Goal: Transaction & Acquisition: Purchase product/service

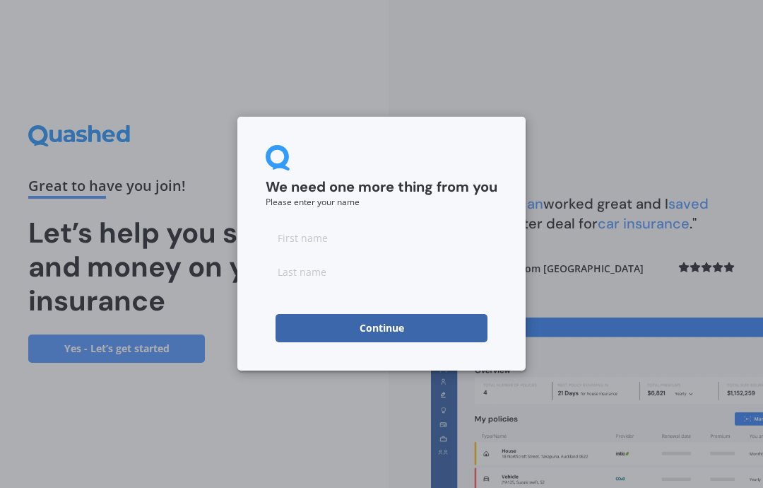
click at [285, 240] on input at bounding box center [382, 237] width 232 height 28
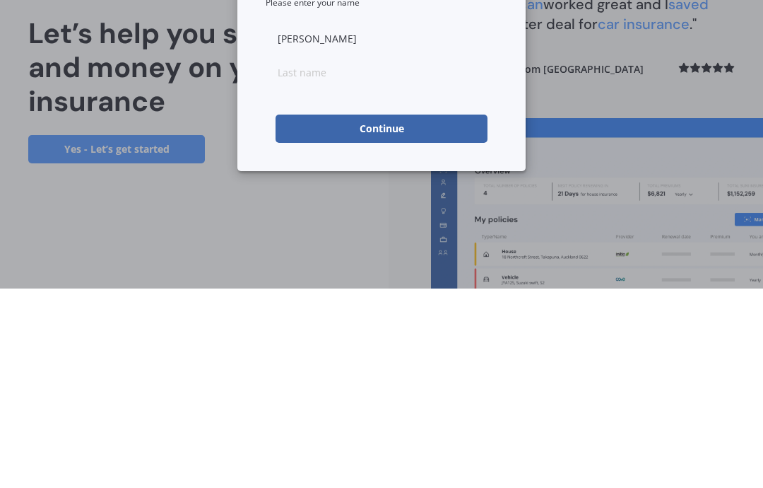
type input "[PERSON_NAME]"
click at [293, 257] on input at bounding box center [382, 271] width 232 height 28
type input "[PERSON_NAME]"
click at [395, 314] on button "Continue" at bounding box center [382, 328] width 212 height 28
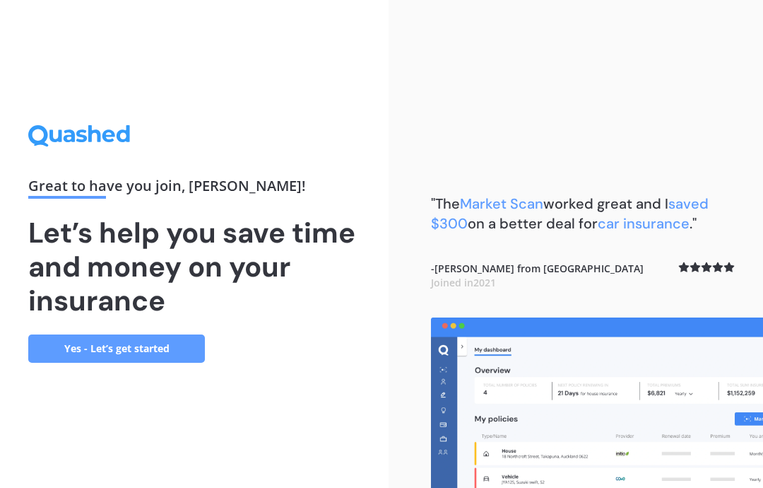
click at [159, 334] on link "Yes - Let’s get started" at bounding box center [116, 348] width 177 height 28
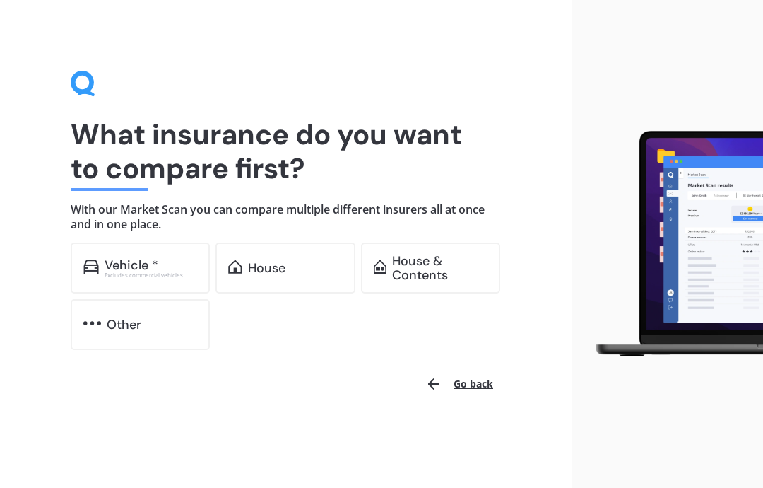
click at [271, 268] on div "House" at bounding box center [266, 268] width 37 height 14
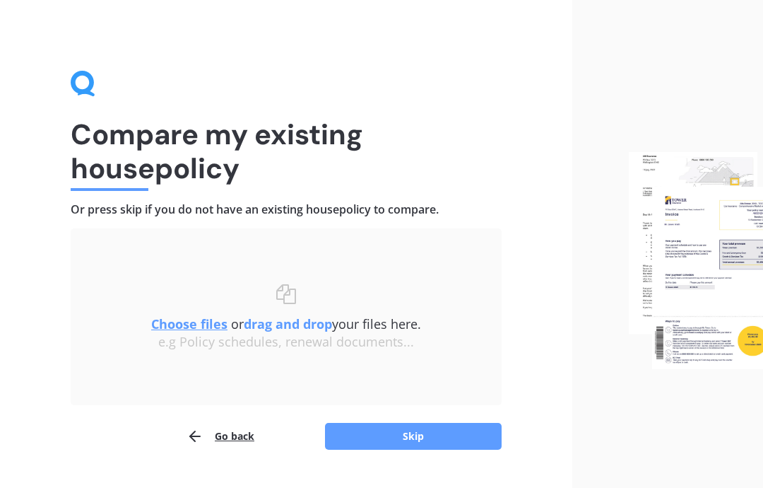
click at [175, 153] on h1 "Compare my existing house policy" at bounding box center [286, 151] width 431 height 68
click at [194, 327] on u "Choose files" at bounding box center [189, 323] width 76 height 17
click at [145, 143] on h1 "Compare my existing house policy" at bounding box center [286, 151] width 431 height 68
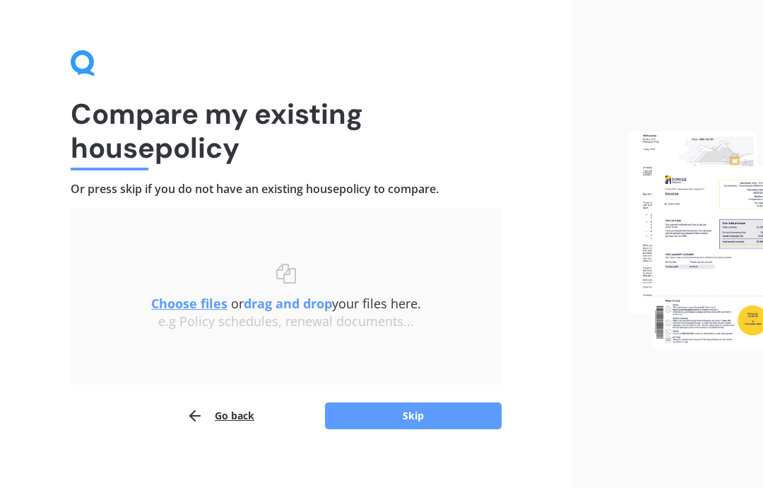
scroll to position [33, 0]
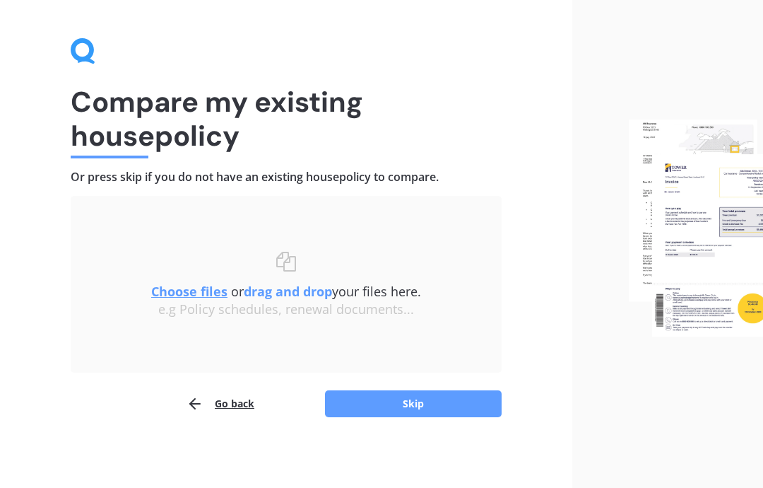
click at [418, 400] on button "Skip" at bounding box center [413, 403] width 177 height 27
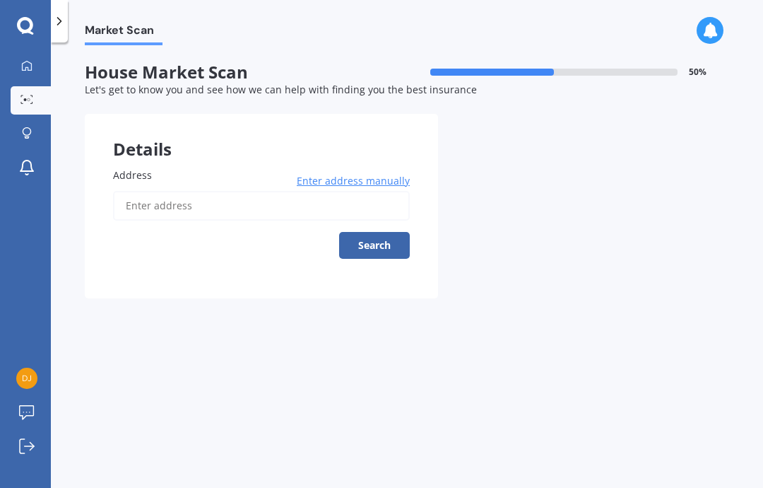
click at [144, 191] on input "Address" at bounding box center [261, 206] width 297 height 30
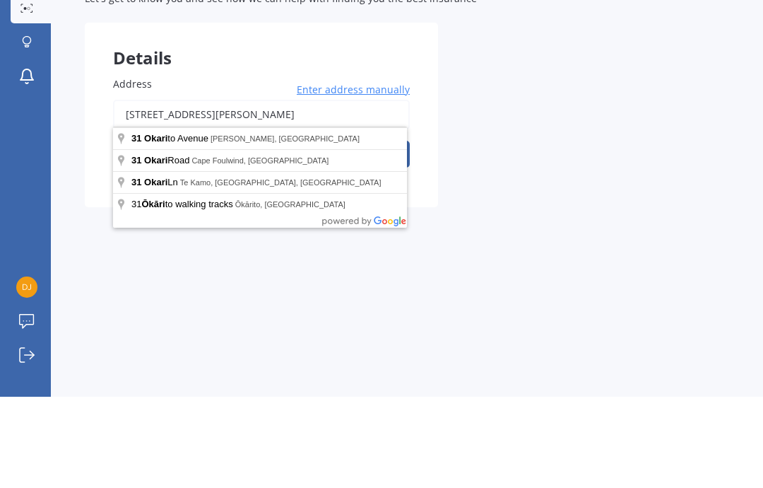
scroll to position [57, 0]
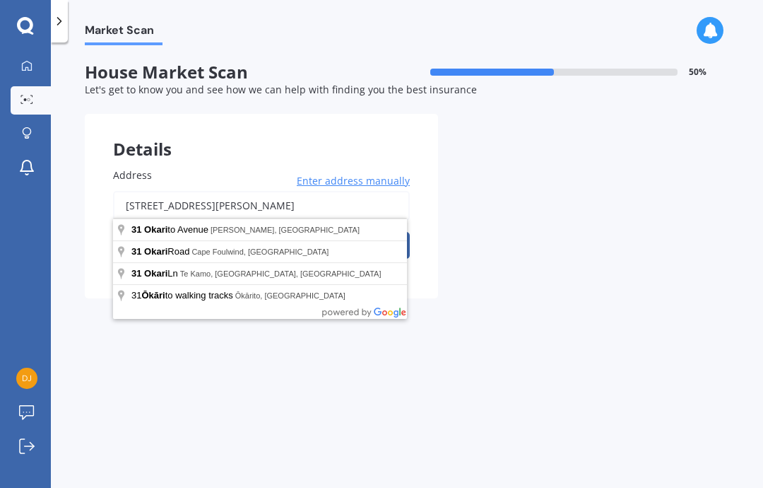
type input "[STREET_ADDRESS][PERSON_NAME]"
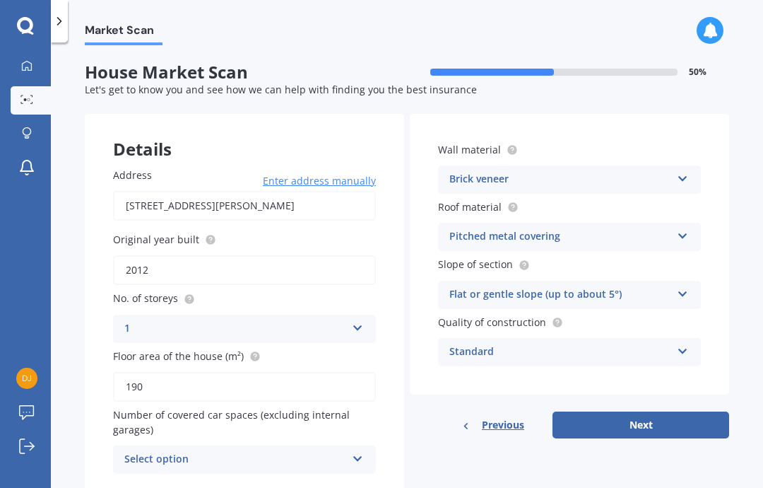
click at [362, 451] on icon at bounding box center [358, 456] width 12 height 10
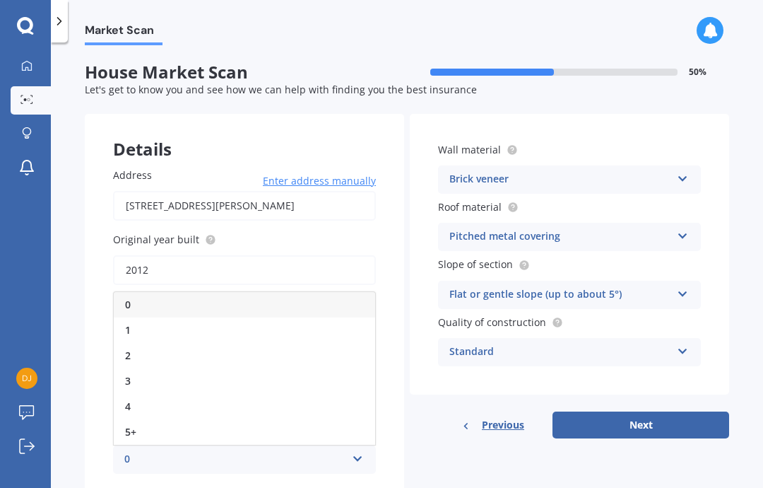
click at [349, 292] on div "0" at bounding box center [244, 304] width 261 height 25
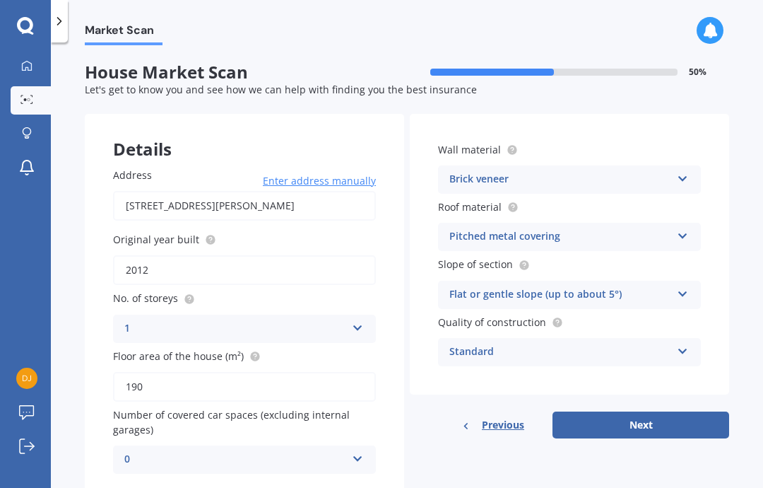
click at [649, 411] on button "Next" at bounding box center [641, 424] width 177 height 27
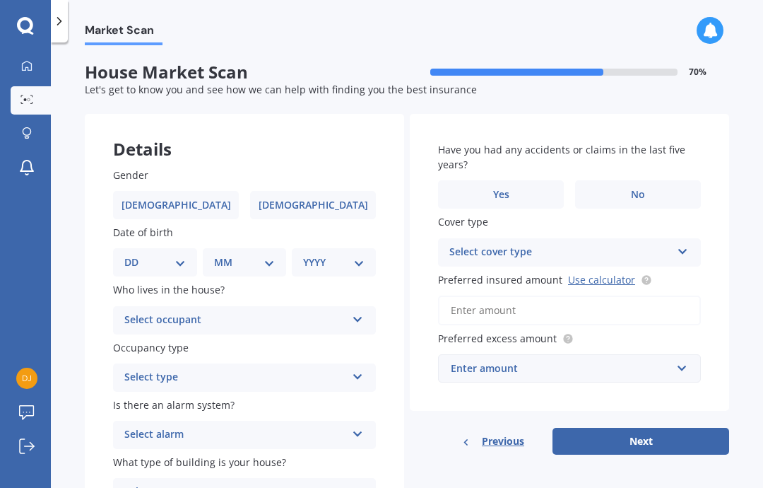
click at [200, 191] on label "[DEMOGRAPHIC_DATA]" at bounding box center [176, 205] width 126 height 28
click at [0, 0] on input "[DEMOGRAPHIC_DATA]" at bounding box center [0, 0] width 0 height 0
click at [184, 254] on select "DD 01 02 03 04 05 06 07 08 09 10 11 12 13 14 15 16 17 18 19 20 21 22 23 24 25 2…" at bounding box center [154, 262] width 61 height 16
select select "04"
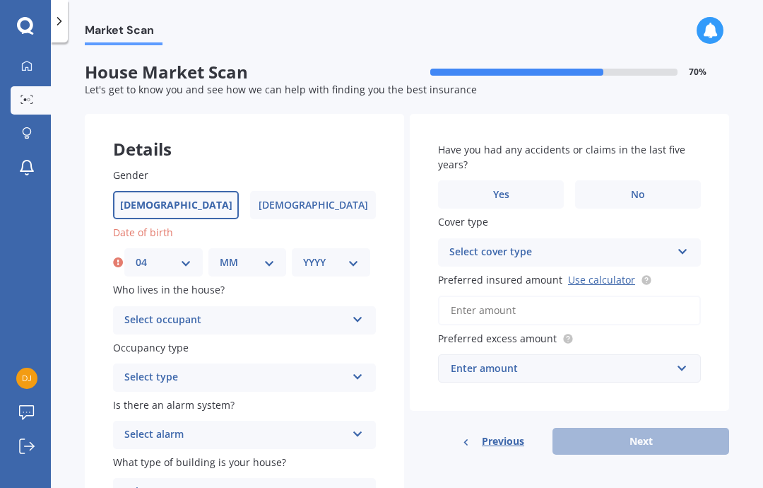
click at [272, 254] on select "MM 01 02 03 04 05 06 07 08 09 10 11 12" at bounding box center [248, 262] width 56 height 16
select select "08"
click at [354, 254] on select "YYYY 2009 2008 2007 2006 2005 2004 2003 2002 2001 2000 1999 1998 1997 1996 1995…" at bounding box center [331, 262] width 56 height 16
select select "1959"
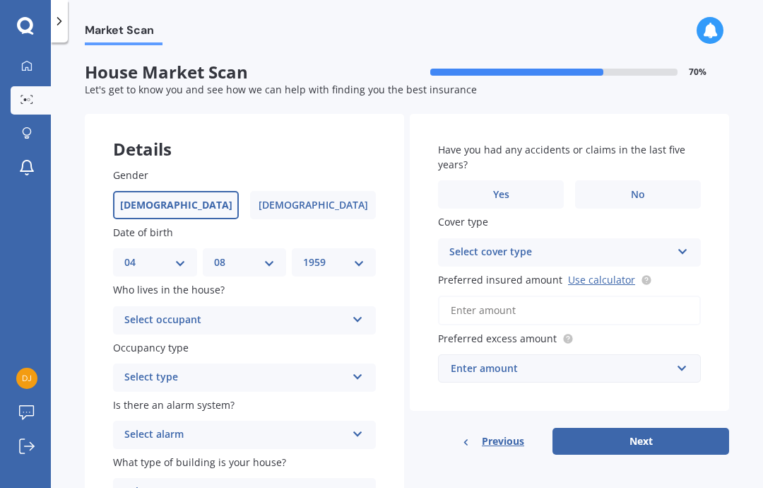
click at [362, 312] on icon at bounding box center [358, 317] width 12 height 10
click at [269, 335] on div "Owner" at bounding box center [244, 347] width 261 height 25
click at [361, 369] on icon at bounding box center [358, 374] width 12 height 10
click at [312, 392] on div "Permanent" at bounding box center [244, 404] width 261 height 25
click at [362, 426] on icon at bounding box center [358, 431] width 12 height 10
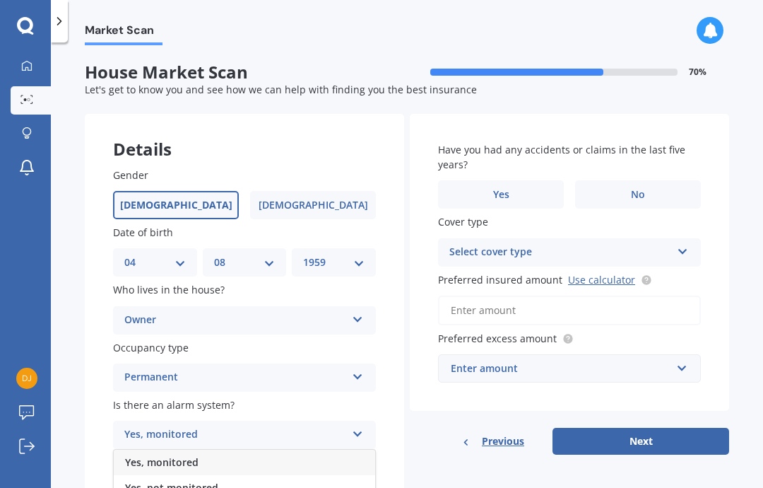
click at [226, 475] on div "Yes, not monitored" at bounding box center [244, 487] width 261 height 25
click at [363, 483] on icon at bounding box center [358, 488] width 12 height 10
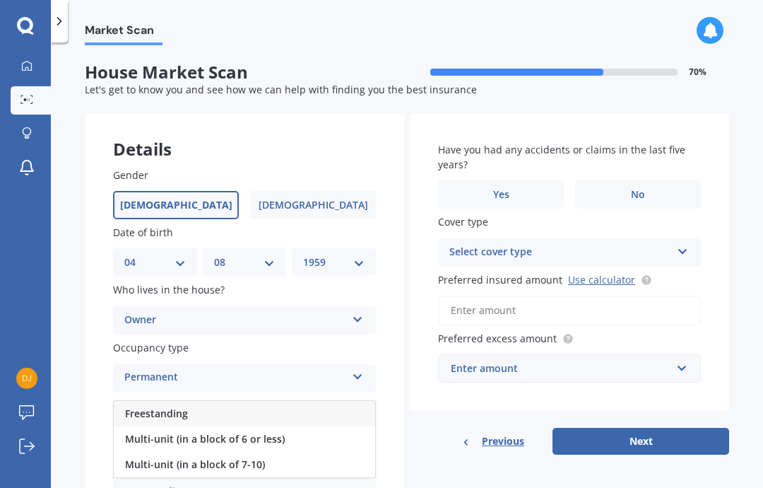
click at [317, 401] on div "Freestanding" at bounding box center [244, 413] width 261 height 25
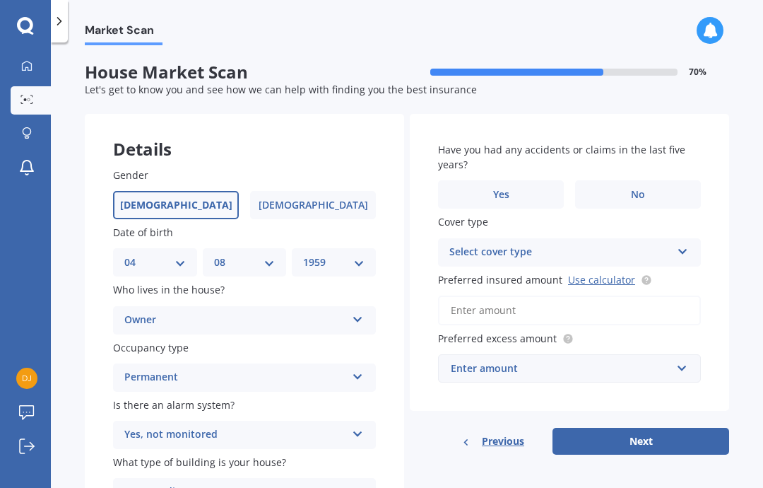
click at [649, 180] on label "No" at bounding box center [638, 194] width 126 height 28
click at [0, 0] on input "No" at bounding box center [0, 0] width 0 height 0
click at [683, 244] on icon at bounding box center [683, 249] width 12 height 10
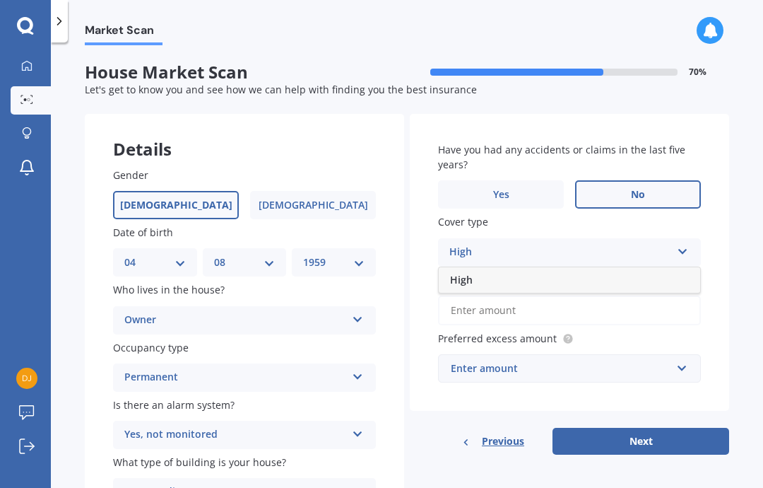
click at [628, 244] on div "High" at bounding box center [560, 252] width 222 height 17
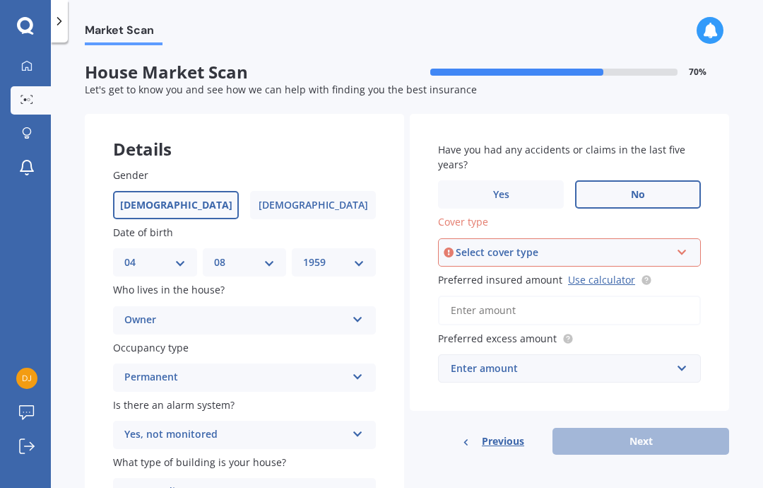
click at [608, 273] on link "Use calculator" at bounding box center [601, 279] width 67 height 13
click at [686, 244] on icon at bounding box center [682, 249] width 12 height 10
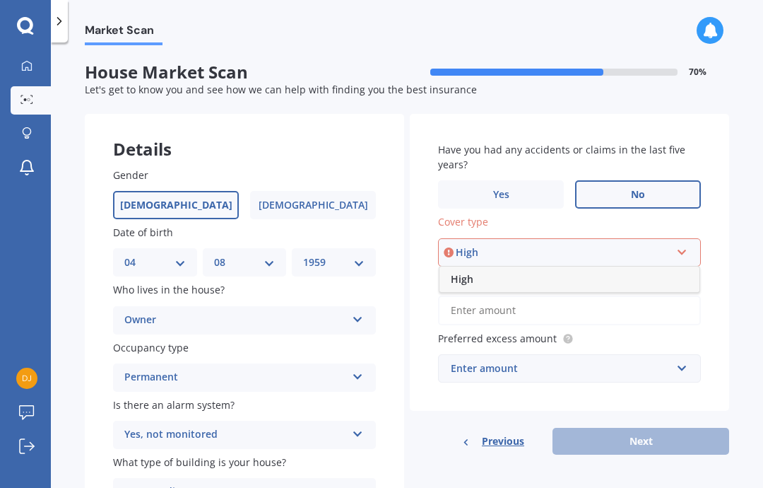
click at [621, 266] on div "High" at bounding box center [570, 278] width 260 height 25
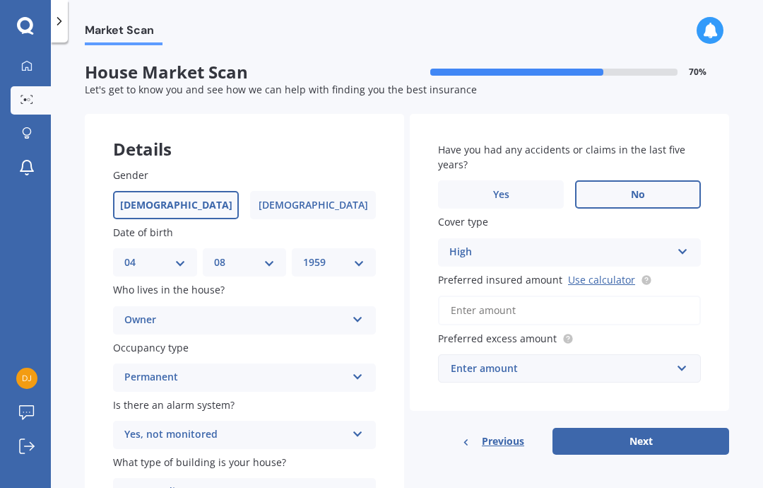
click at [501, 295] on input "Preferred insured amount Use calculator" at bounding box center [569, 310] width 263 height 30
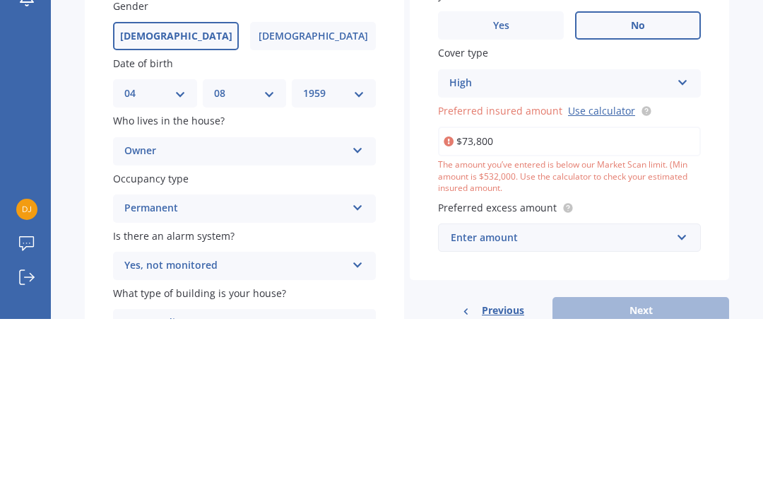
type input "$738,000"
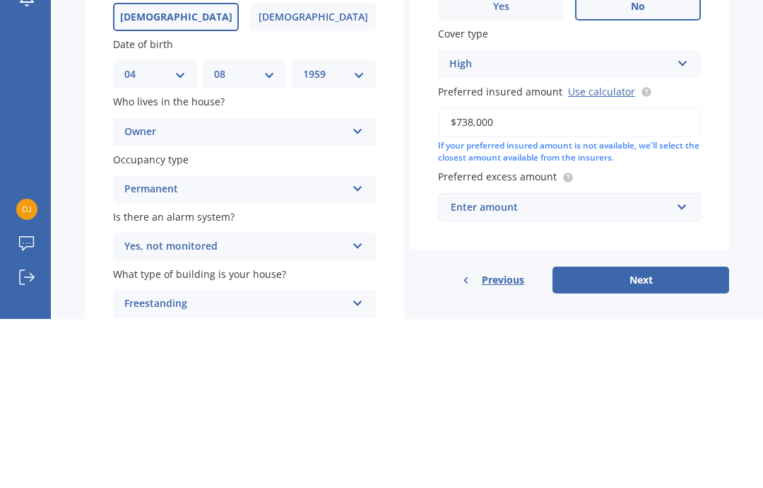
scroll to position [19, 0]
click at [678, 362] on input "text" at bounding box center [565, 375] width 250 height 27
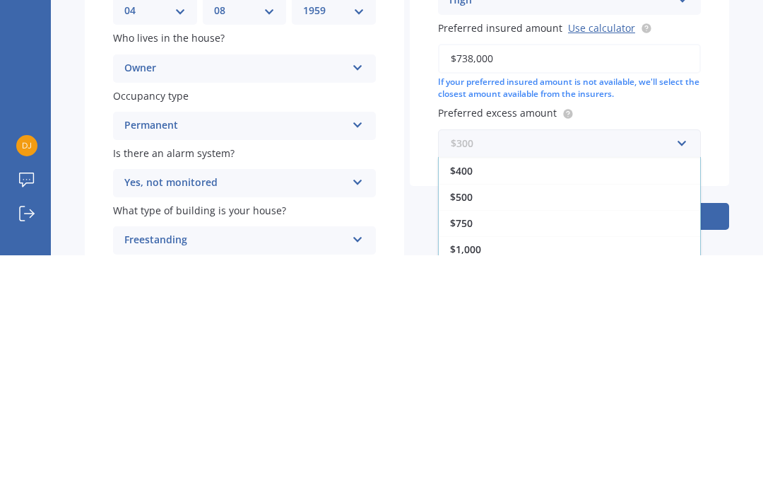
scroll to position [25, 0]
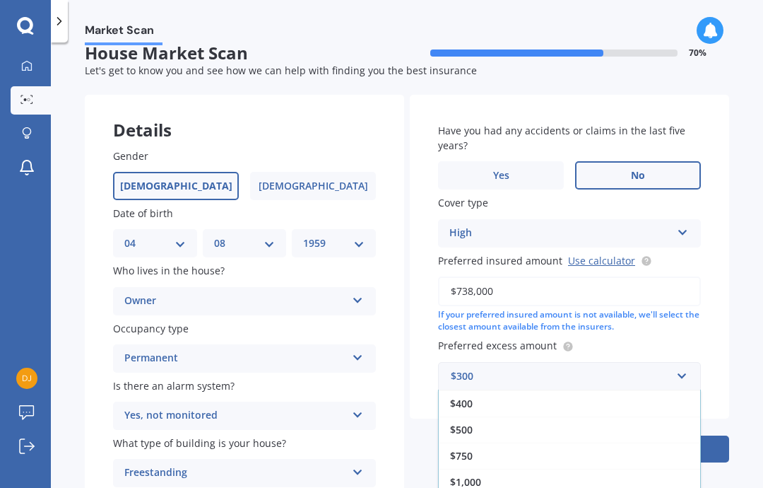
click at [483, 468] on div "$1,000" at bounding box center [569, 481] width 261 height 26
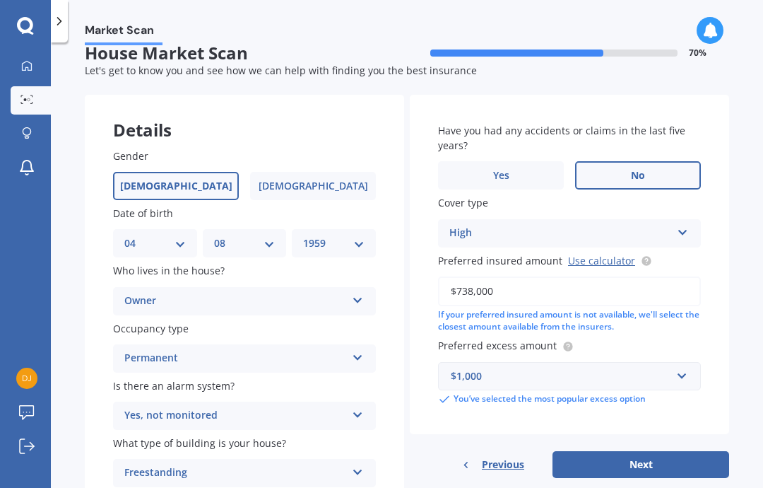
click at [646, 451] on button "Next" at bounding box center [641, 464] width 177 height 27
select select "04"
select select "08"
select select "1959"
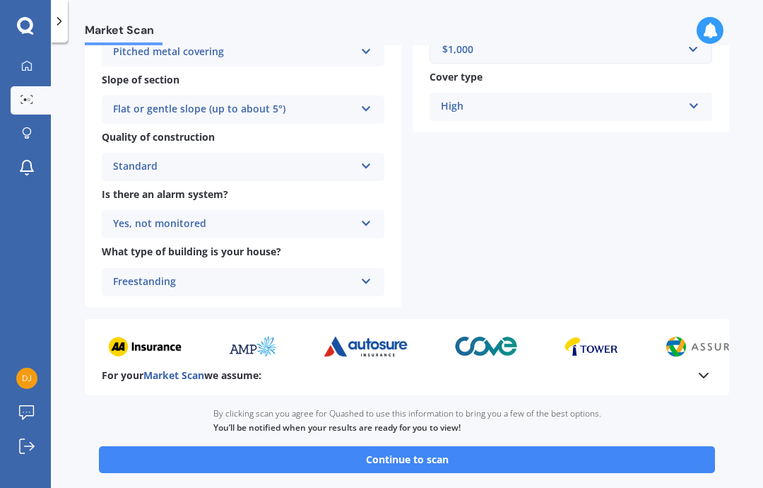
scroll to position [459, 0]
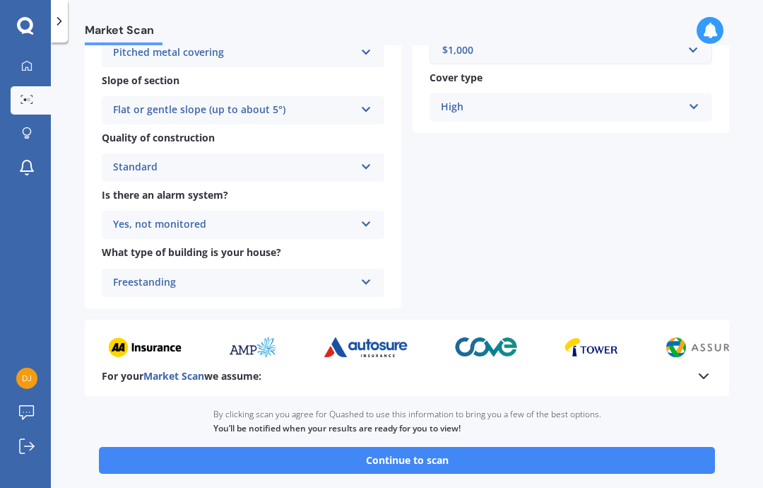
click at [428, 447] on button "Continue to scan" at bounding box center [407, 460] width 616 height 27
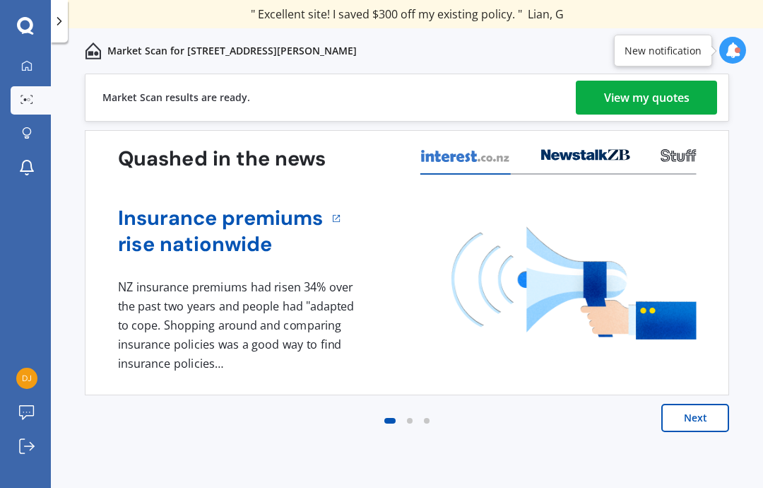
click at [652, 95] on div "View my quotes" at bounding box center [647, 98] width 86 height 34
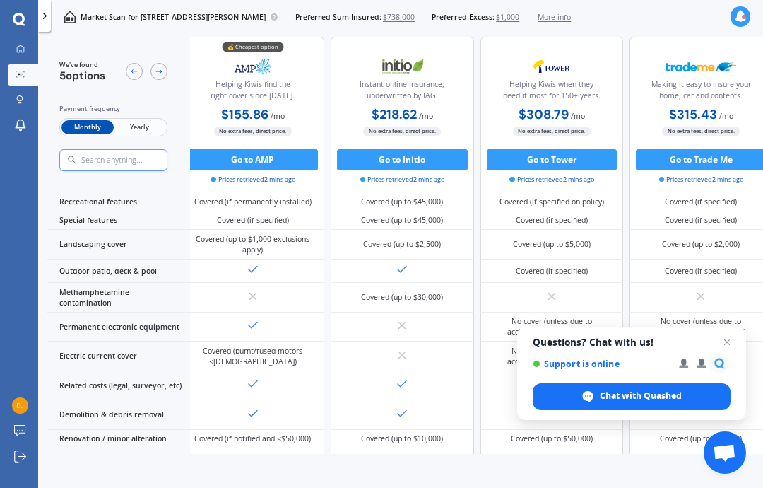
scroll to position [329, 11]
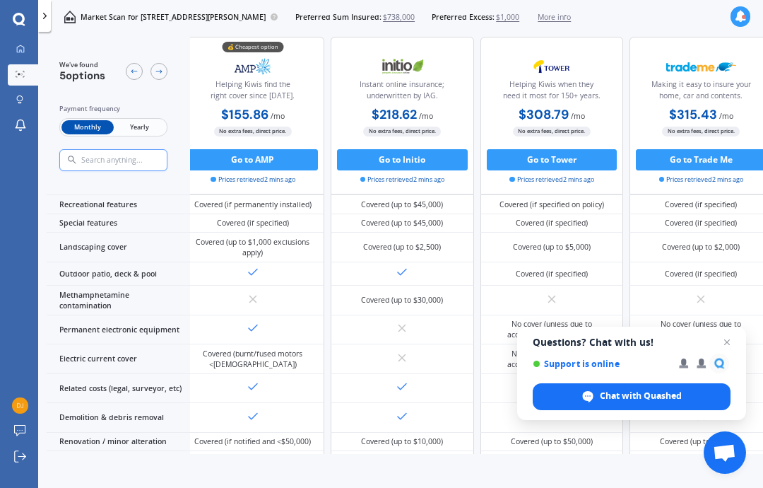
click at [282, 159] on button "Go to AMP" at bounding box center [253, 159] width 131 height 21
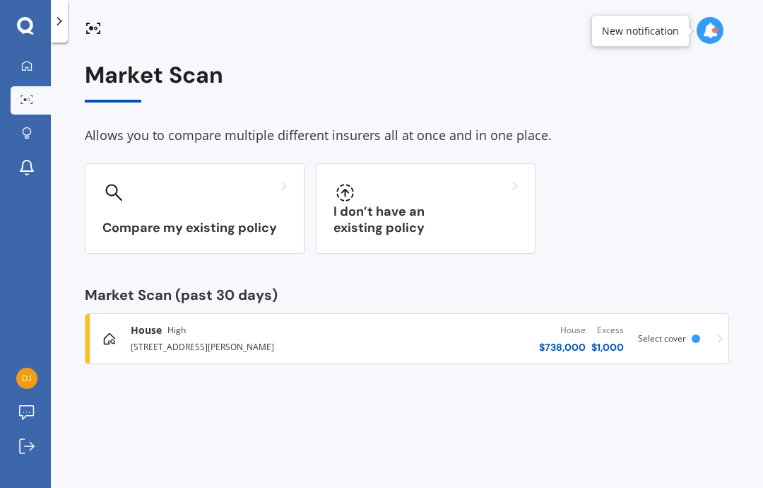
click at [118, 201] on div at bounding box center [113, 192] width 23 height 23
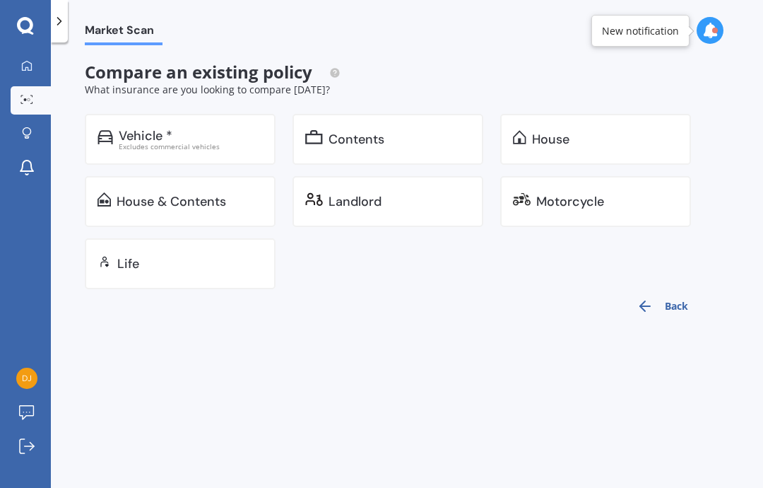
click at [548, 143] on div "House" at bounding box center [550, 139] width 37 height 14
